Goal: Information Seeking & Learning: Learn about a topic

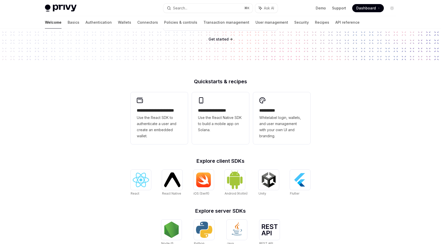
scroll to position [140, 0]
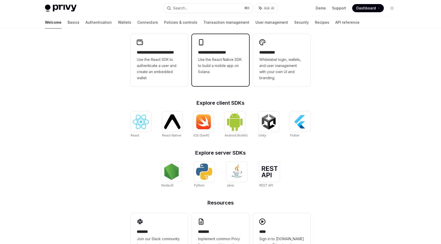
click at [210, 72] on span "Use the React Native SDK to build a mobile app on Solana." at bounding box center [220, 66] width 45 height 18
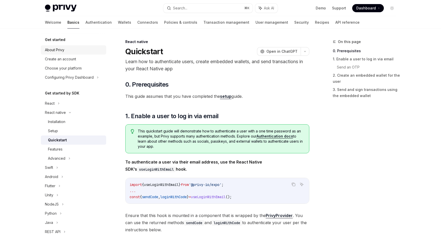
click at [72, 51] on div "About Privy" at bounding box center [74, 50] width 58 height 6
type textarea "*"
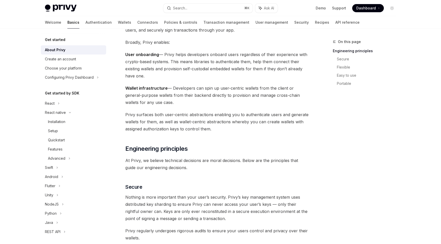
scroll to position [29, 0]
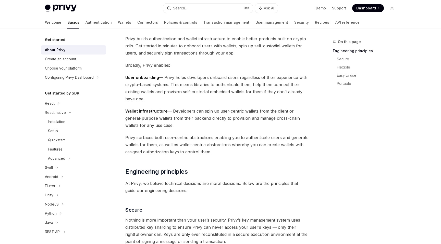
click at [59, 41] on h5 "Get started" at bounding box center [55, 40] width 20 height 6
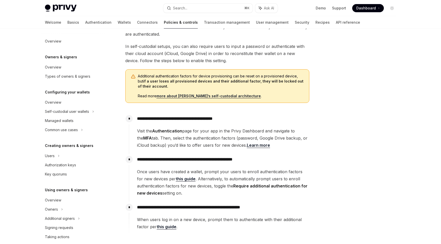
scroll to position [64, 0]
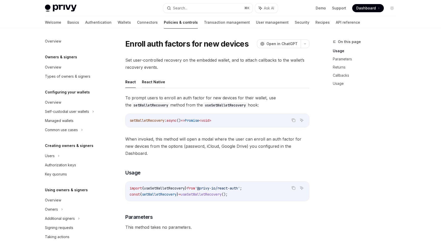
click at [152, 81] on button "React Native" at bounding box center [153, 82] width 23 height 12
type textarea "*"
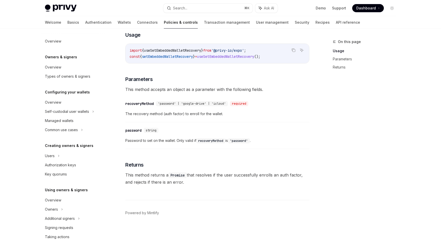
scroll to position [100, 0]
